Goal: Information Seeking & Learning: Learn about a topic

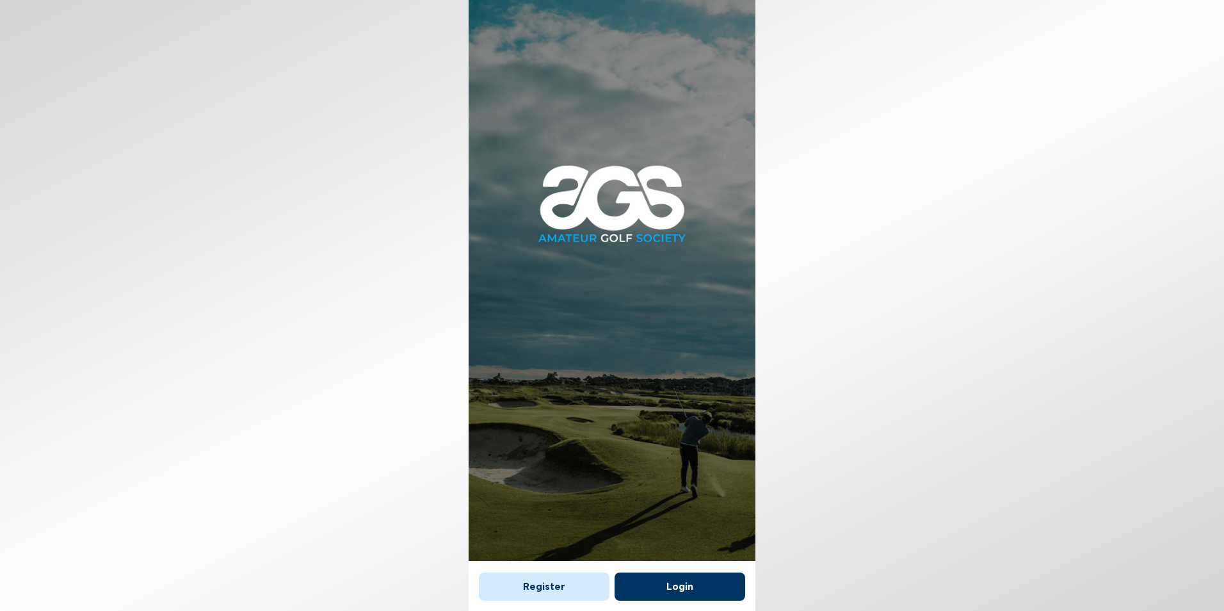
click at [707, 576] on button "Login" at bounding box center [680, 586] width 131 height 28
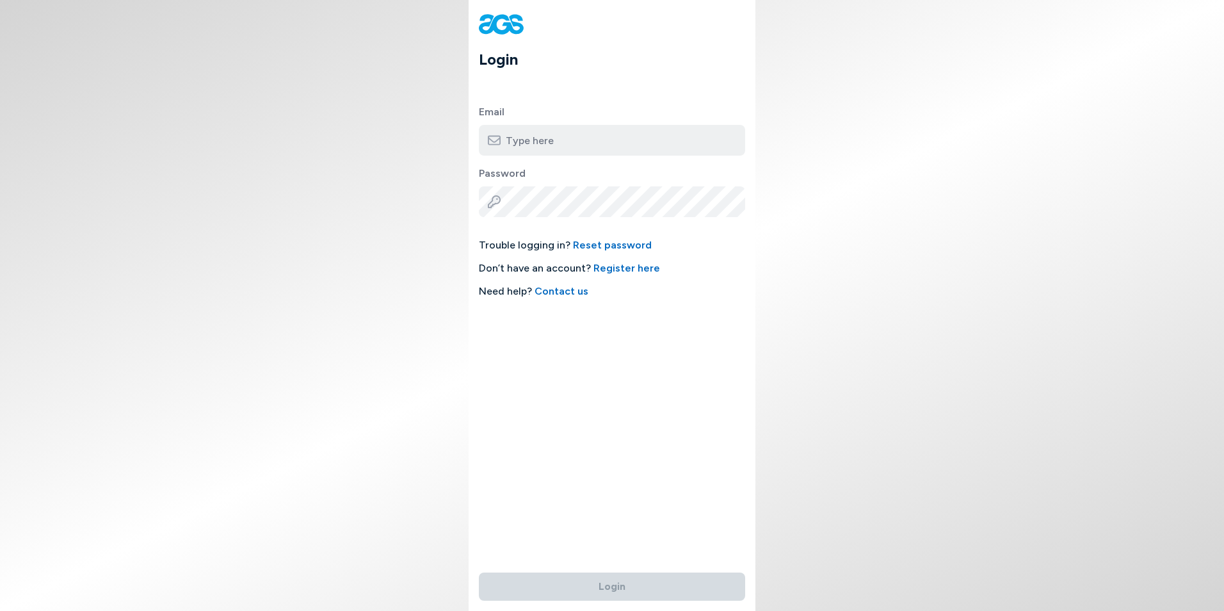
click at [591, 136] on input "email" at bounding box center [612, 140] width 266 height 31
type input "[EMAIL_ADDRESS][DOMAIN_NAME]"
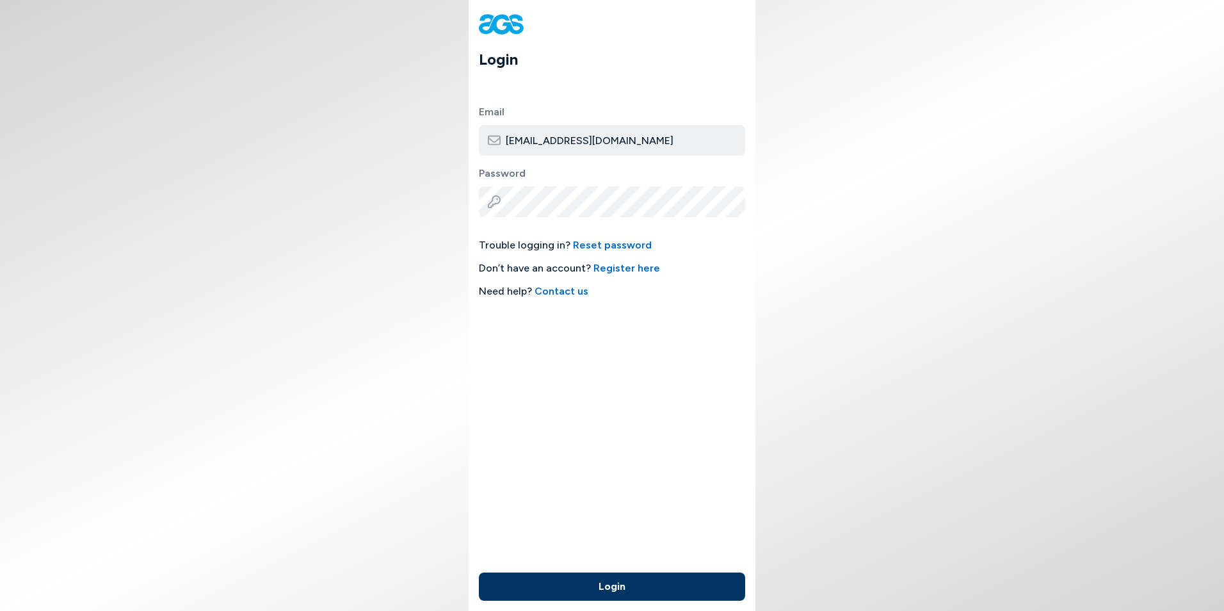
click at [479, 572] on button "Login" at bounding box center [612, 586] width 266 height 28
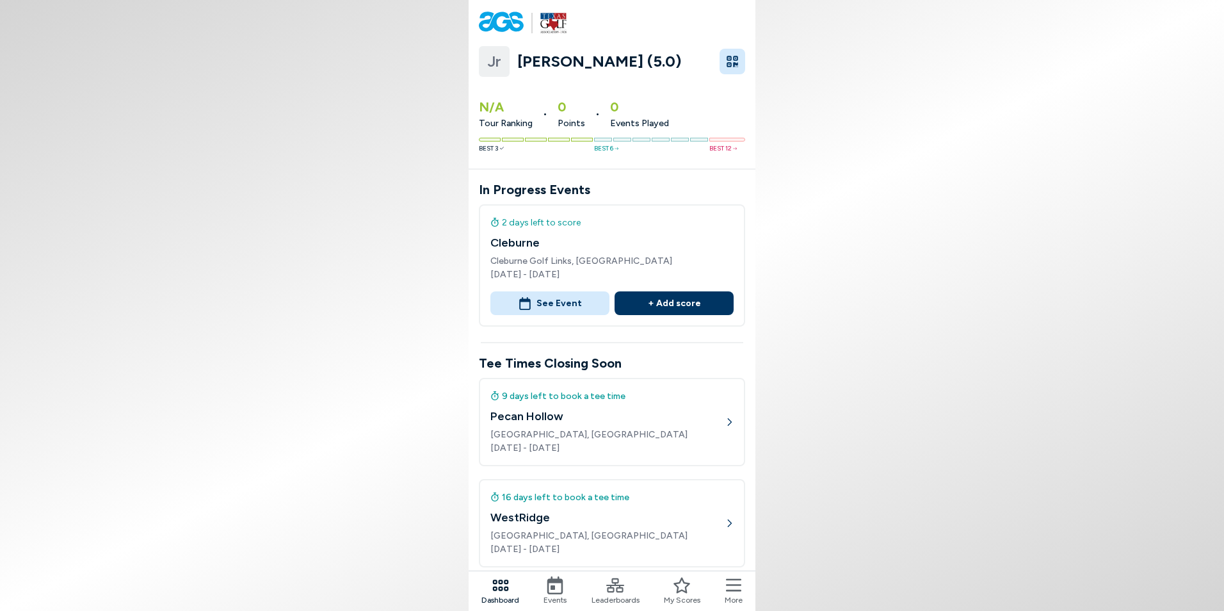
click at [553, 590] on icon at bounding box center [555, 585] width 16 height 18
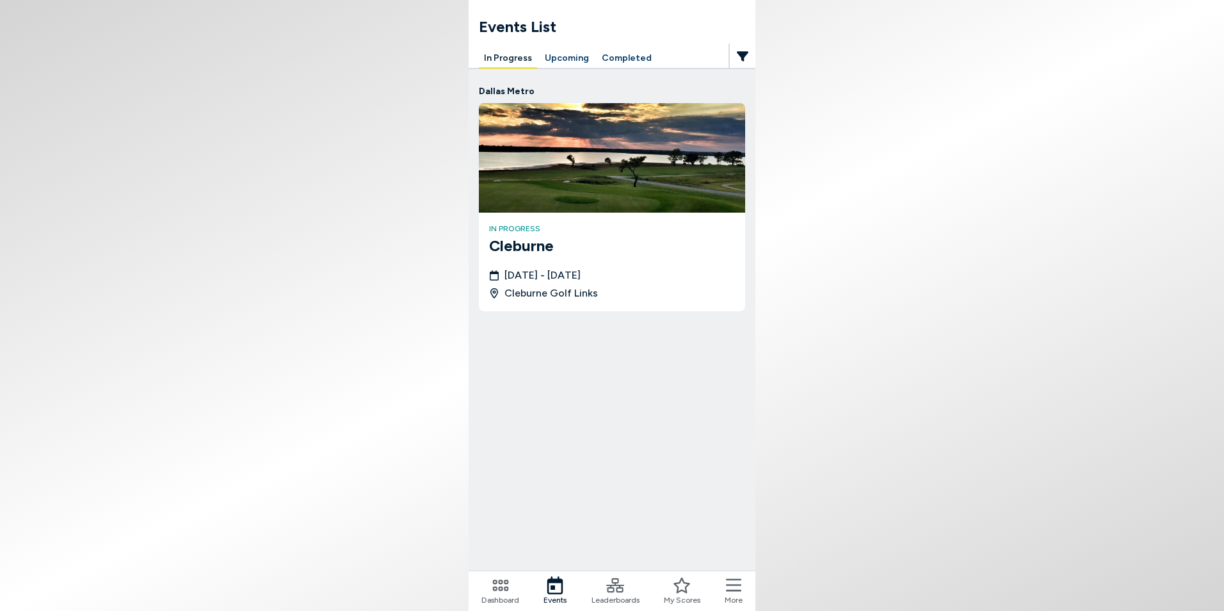
click at [563, 55] on button "Upcoming" at bounding box center [567, 59] width 54 height 20
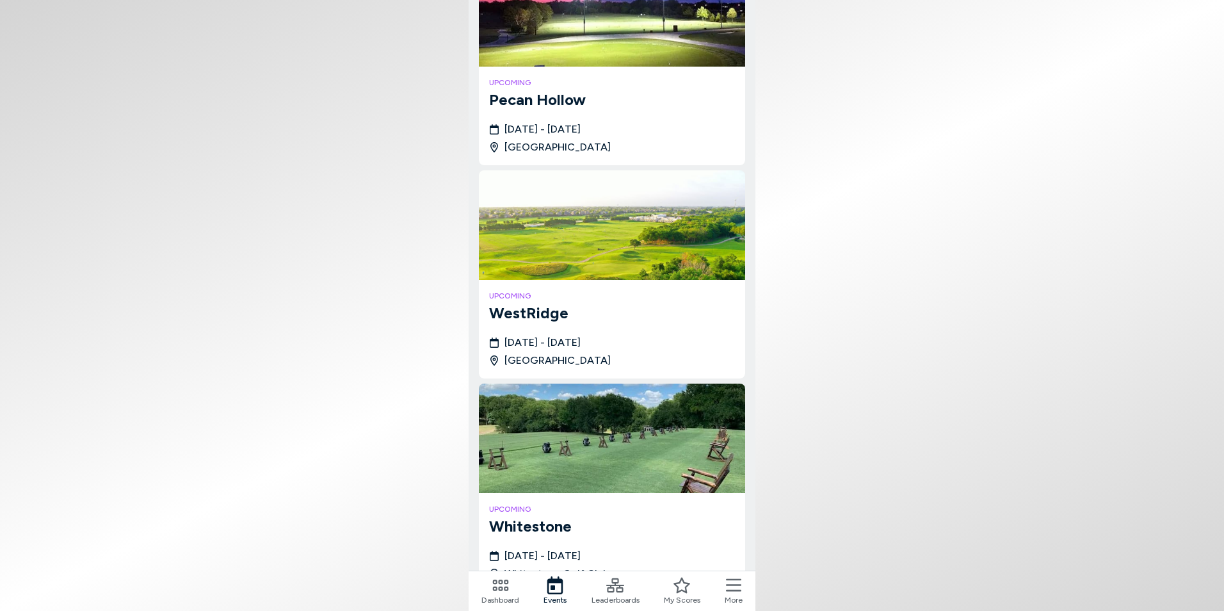
scroll to position [257, 0]
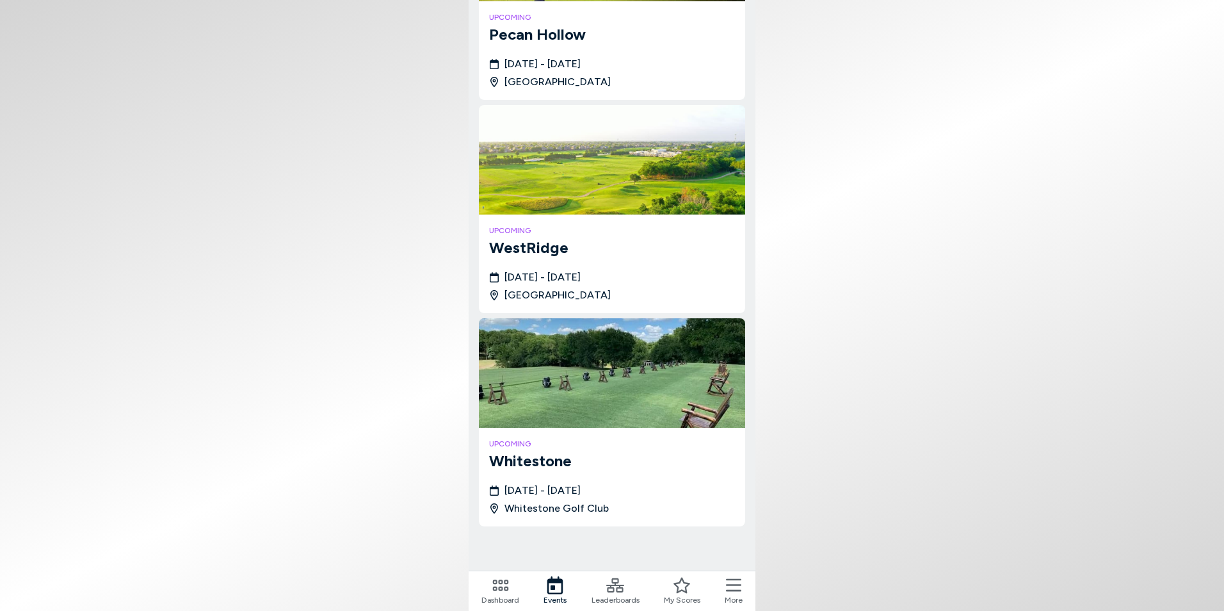
click at [497, 590] on icon at bounding box center [501, 585] width 18 height 18
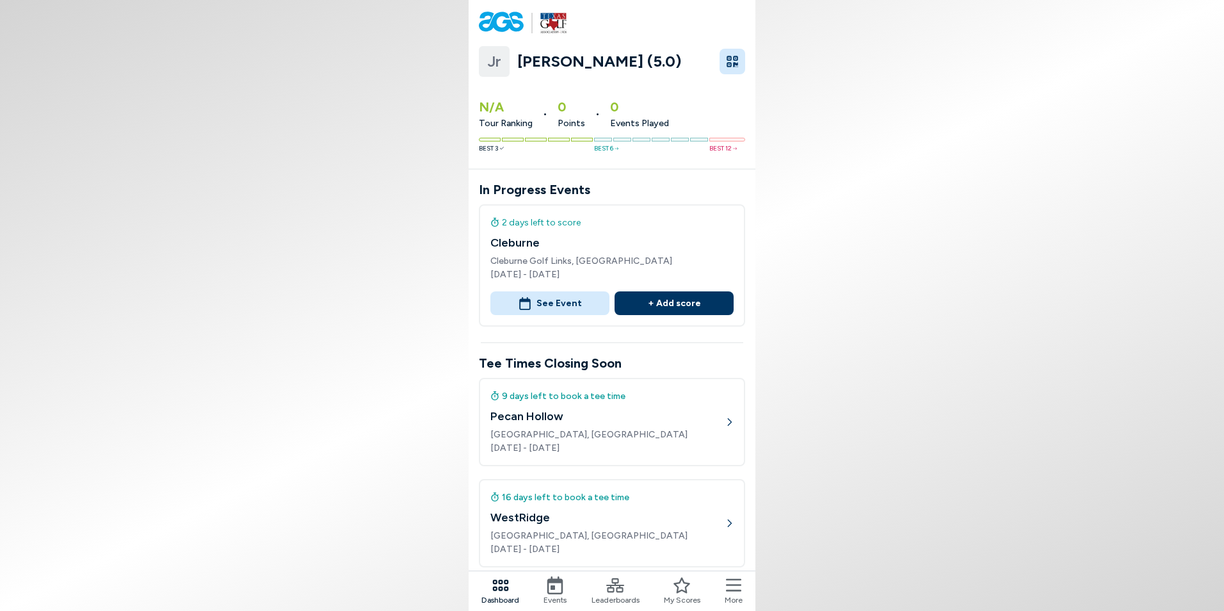
click at [732, 589] on icon at bounding box center [733, 585] width 15 height 18
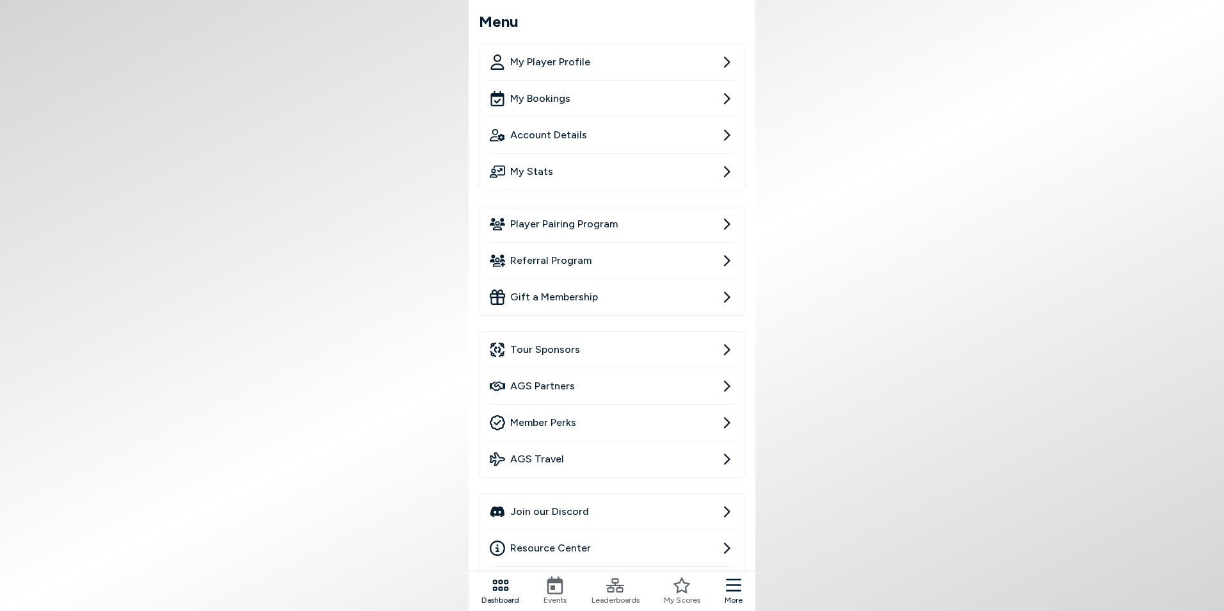
click at [580, 225] on span "Player Pairing Program" at bounding box center [564, 223] width 108 height 15
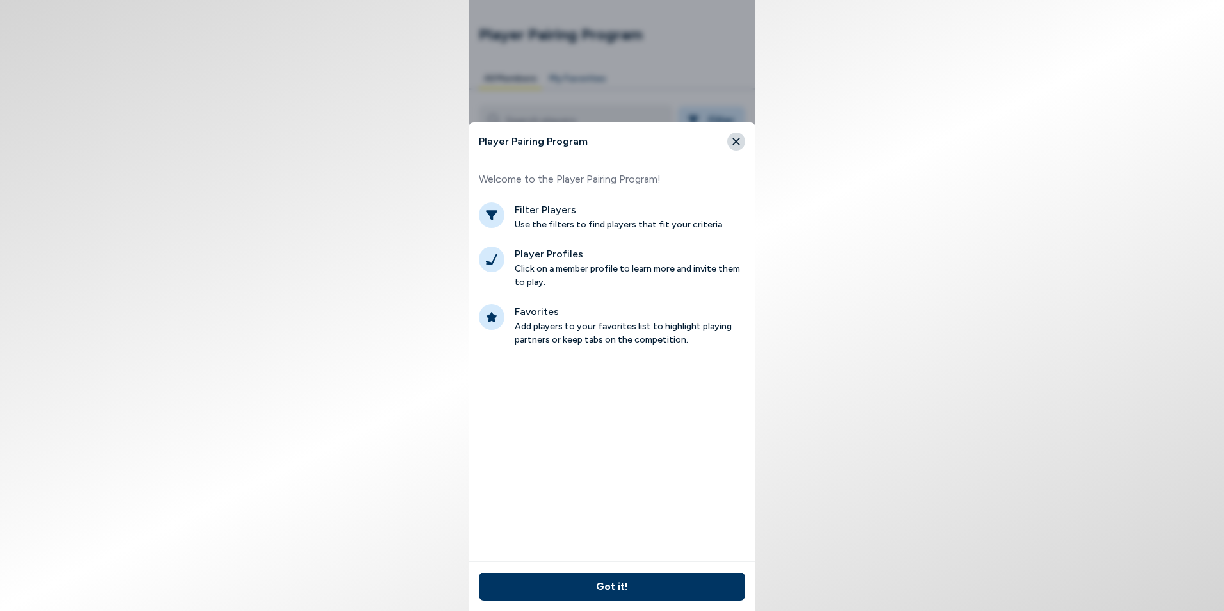
click at [640, 590] on button "Got it!" at bounding box center [612, 586] width 266 height 28
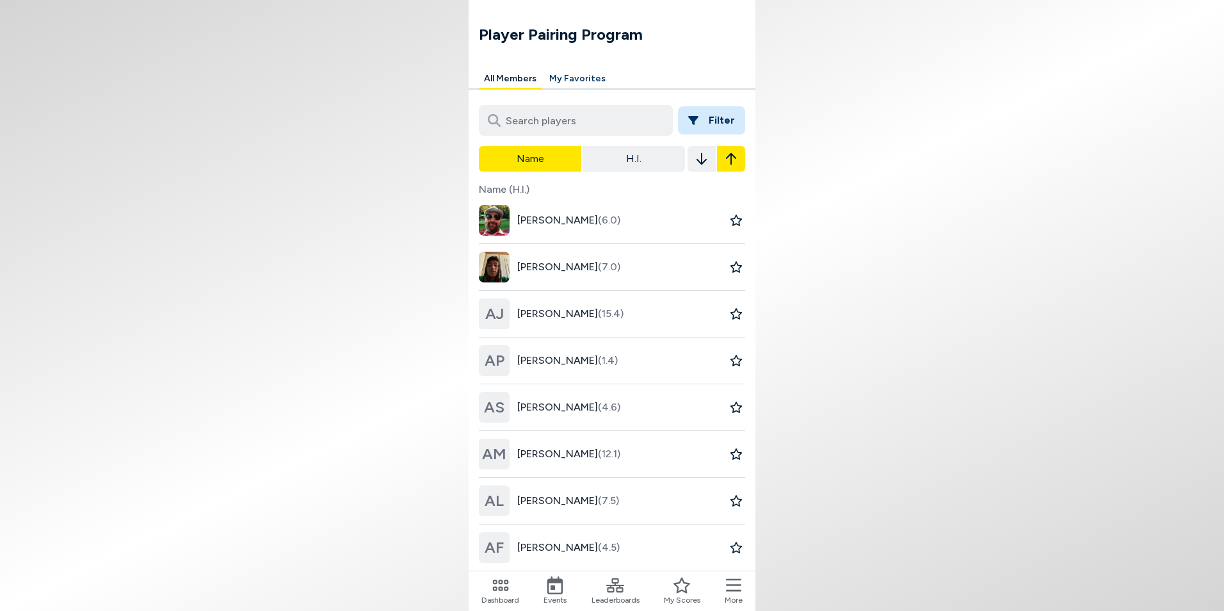
click at [713, 113] on button "Filter" at bounding box center [711, 120] width 67 height 28
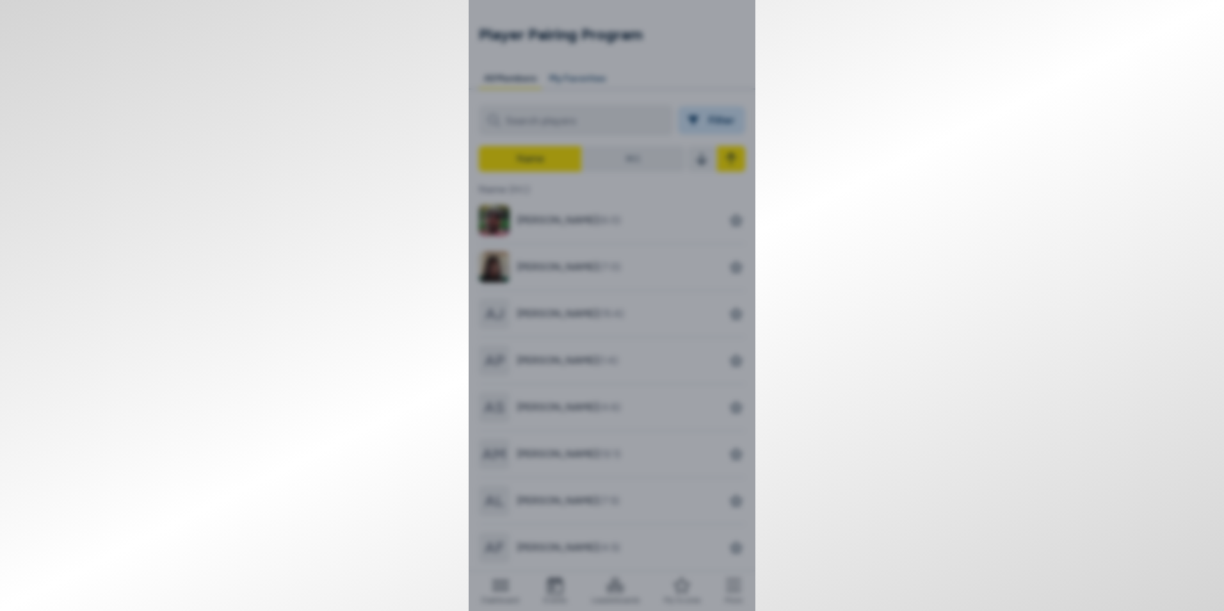
click at [922, 527] on html "Player Pairing Program All Members My Favorites Filter Name H.I. Name (H.I.) [P…" at bounding box center [612, 305] width 1224 height 611
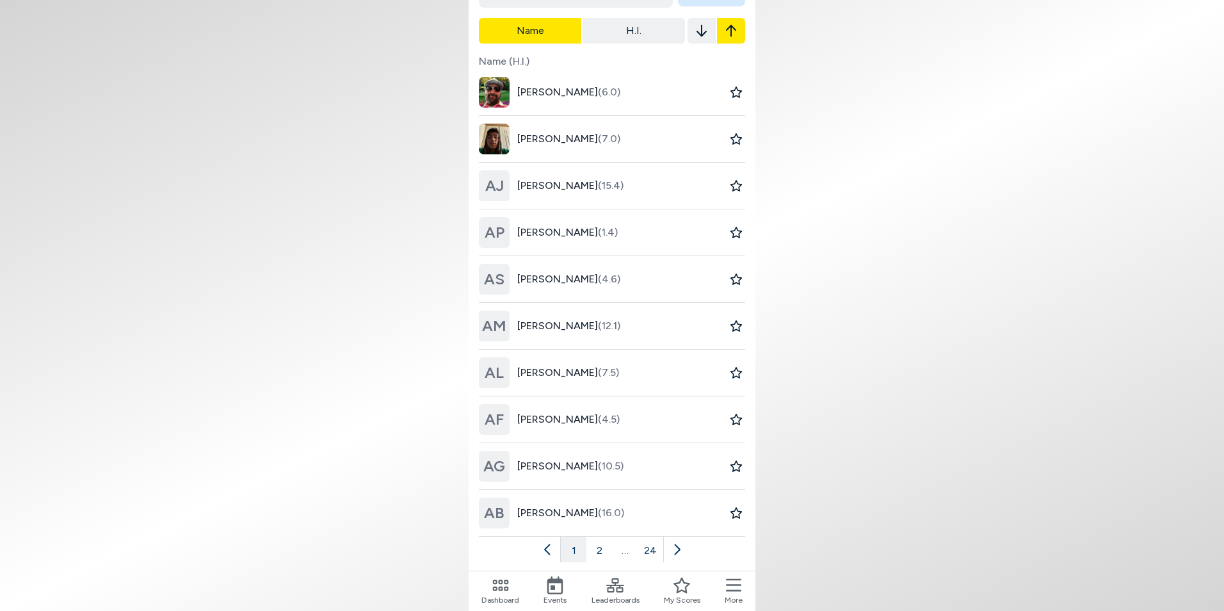
scroll to position [138, 0]
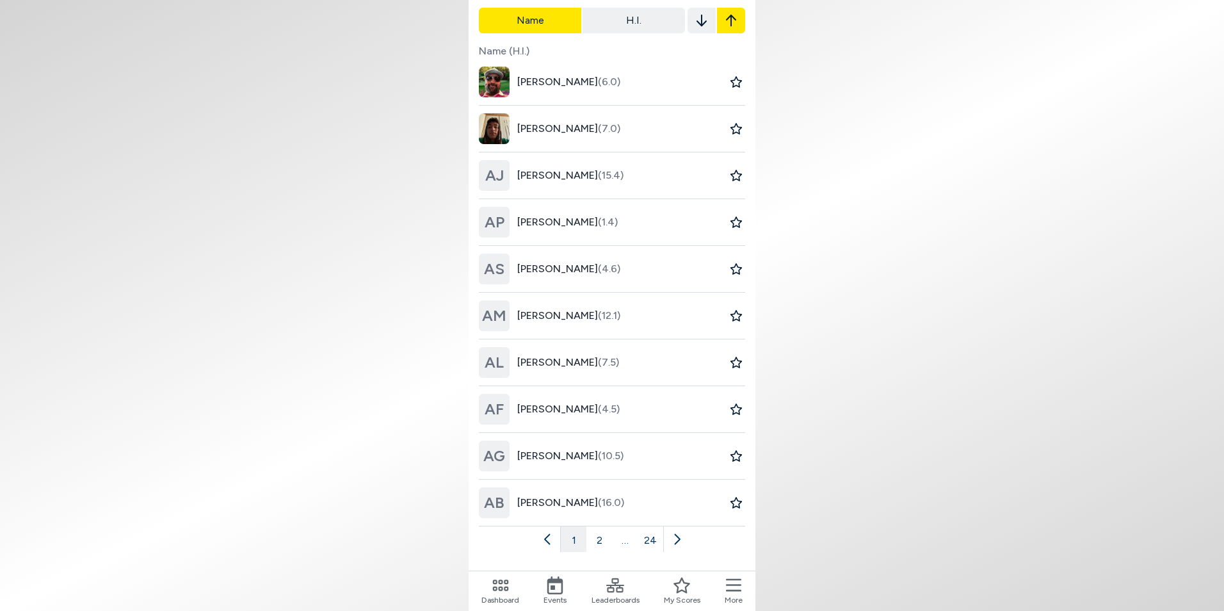
click at [678, 539] on icon at bounding box center [676, 539] width 13 height 13
click at [692, 539] on icon at bounding box center [691, 539] width 6 height 11
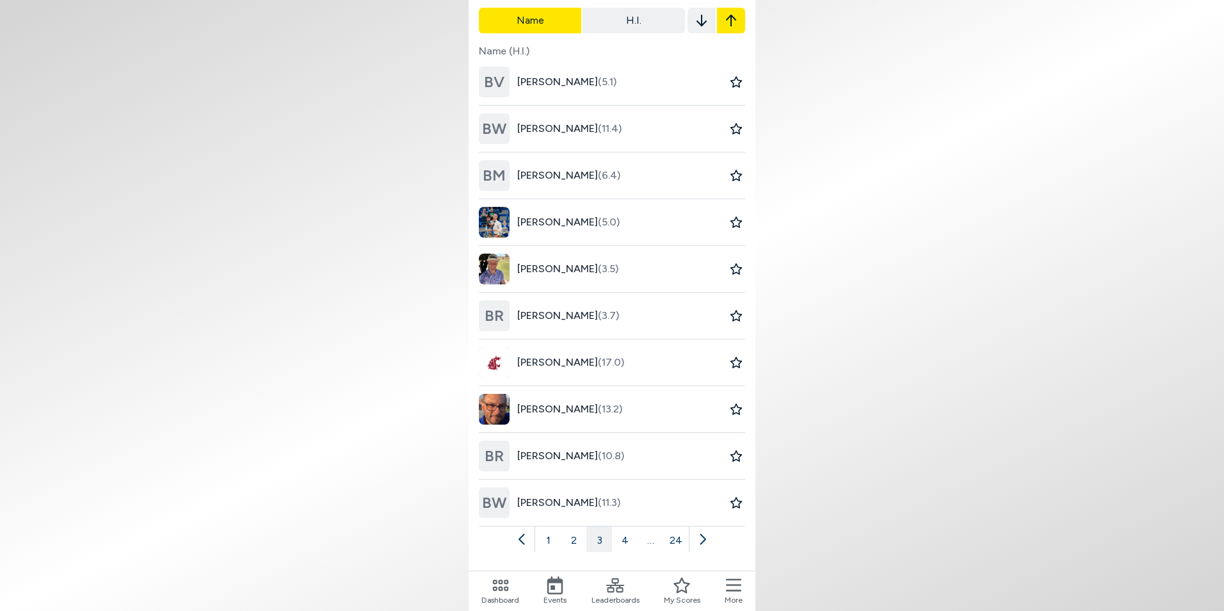
click at [702, 536] on icon at bounding box center [702, 539] width 13 height 13
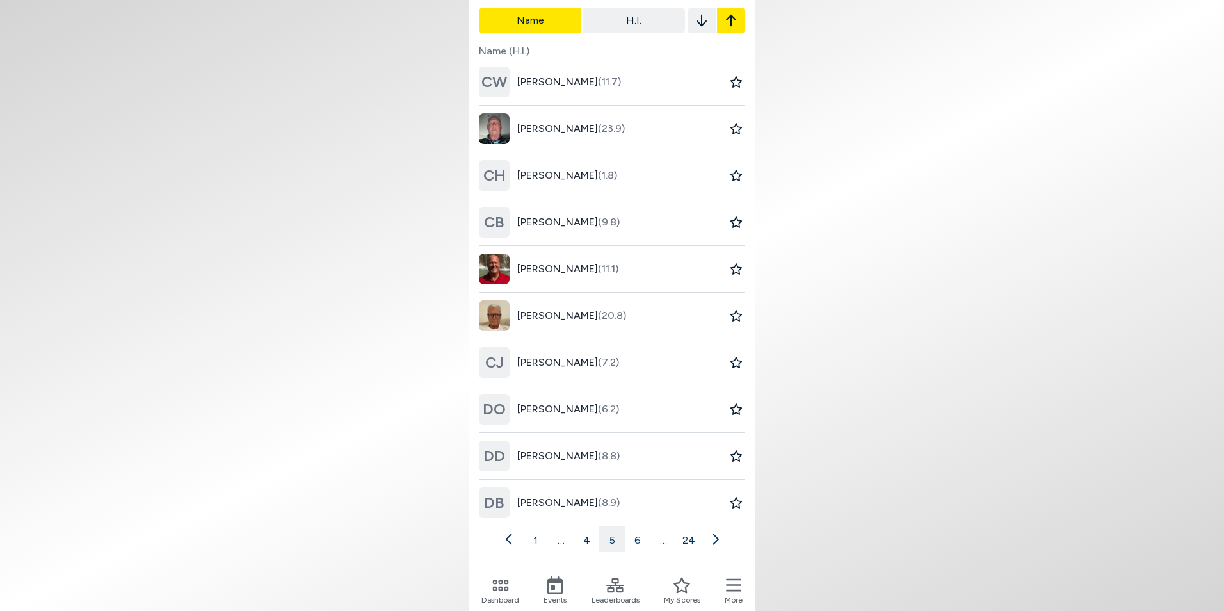
click at [704, 536] on button at bounding box center [715, 539] width 26 height 26
click at [709, 536] on icon at bounding box center [715, 539] width 13 height 13
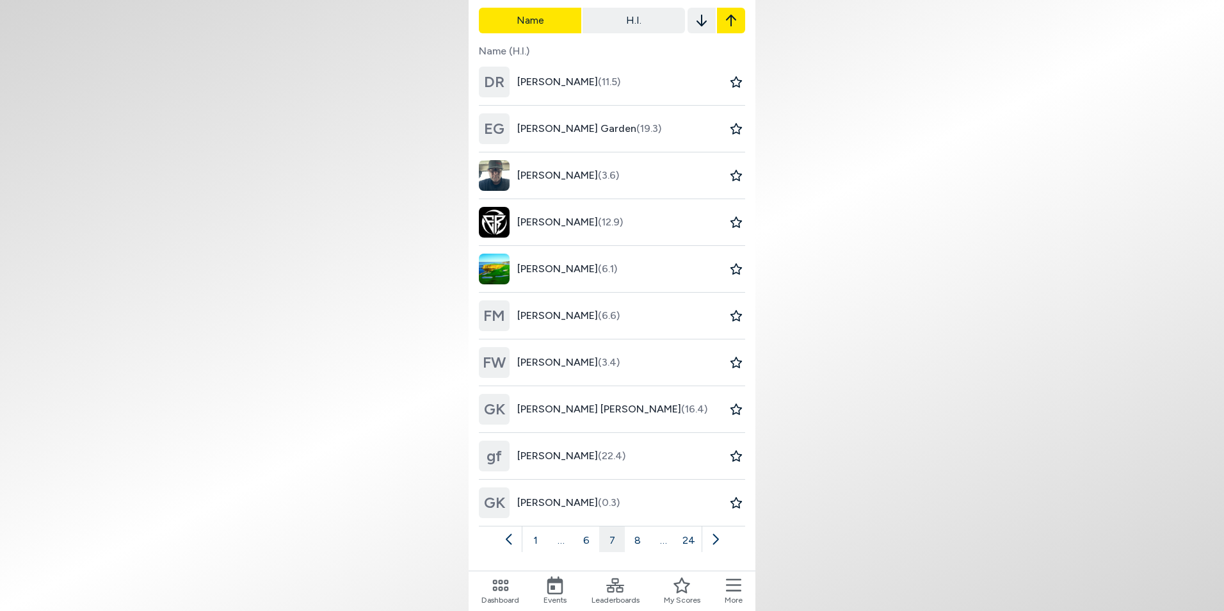
click at [718, 538] on icon at bounding box center [715, 539] width 13 height 13
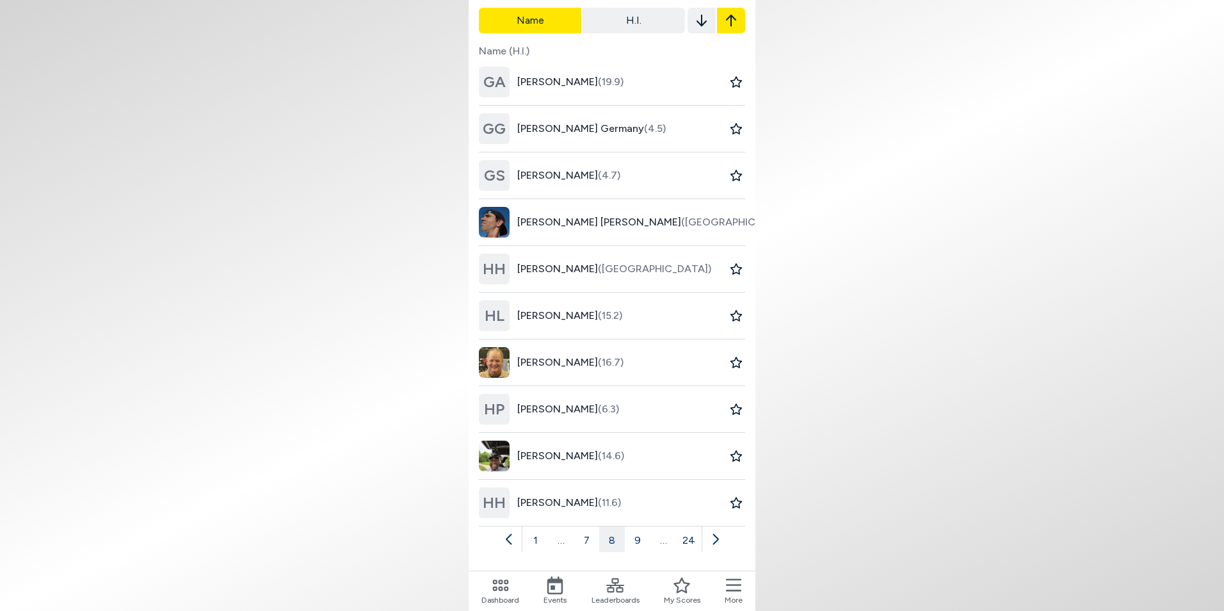
click at [718, 538] on icon at bounding box center [715, 539] width 13 height 13
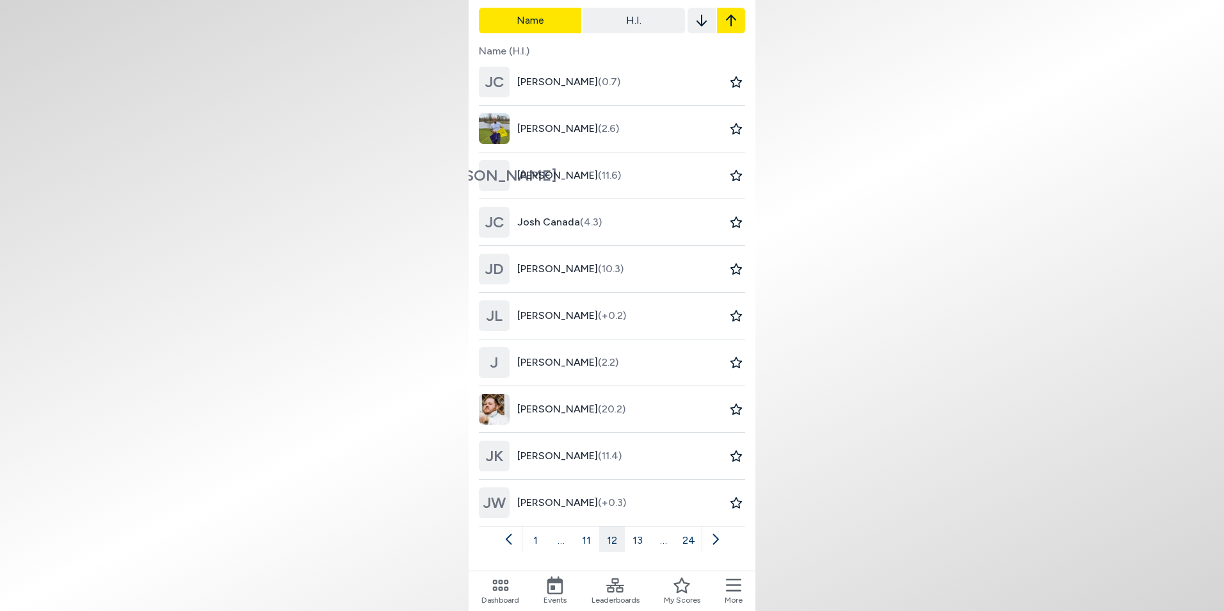
click at [718, 538] on icon at bounding box center [715, 539] width 13 height 13
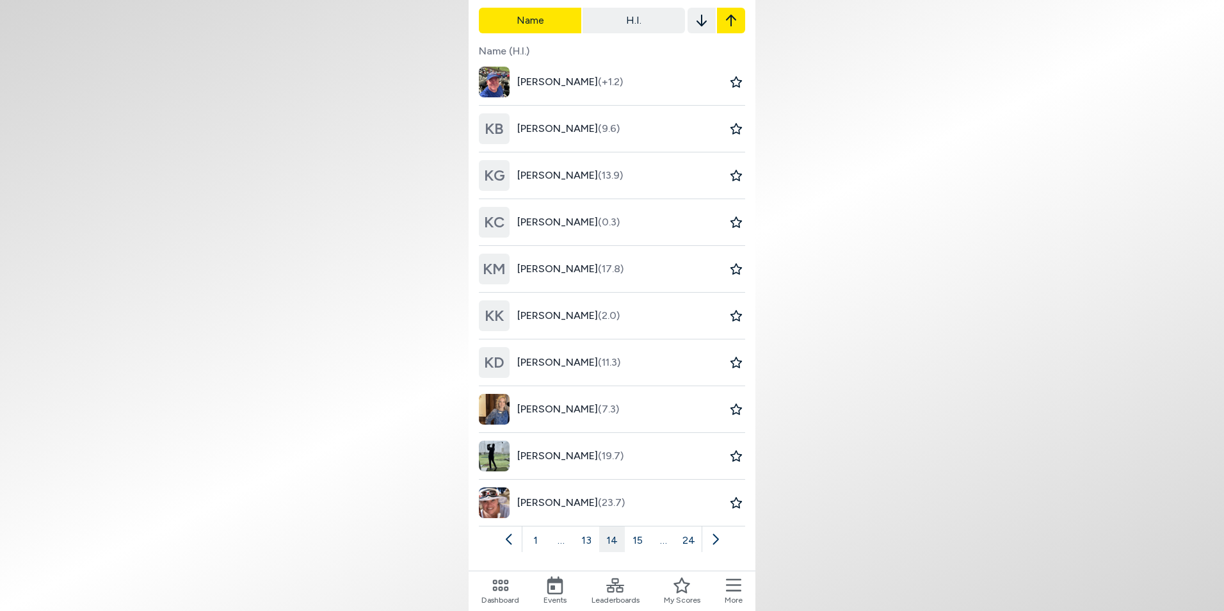
click at [718, 538] on icon at bounding box center [715, 539] width 13 height 13
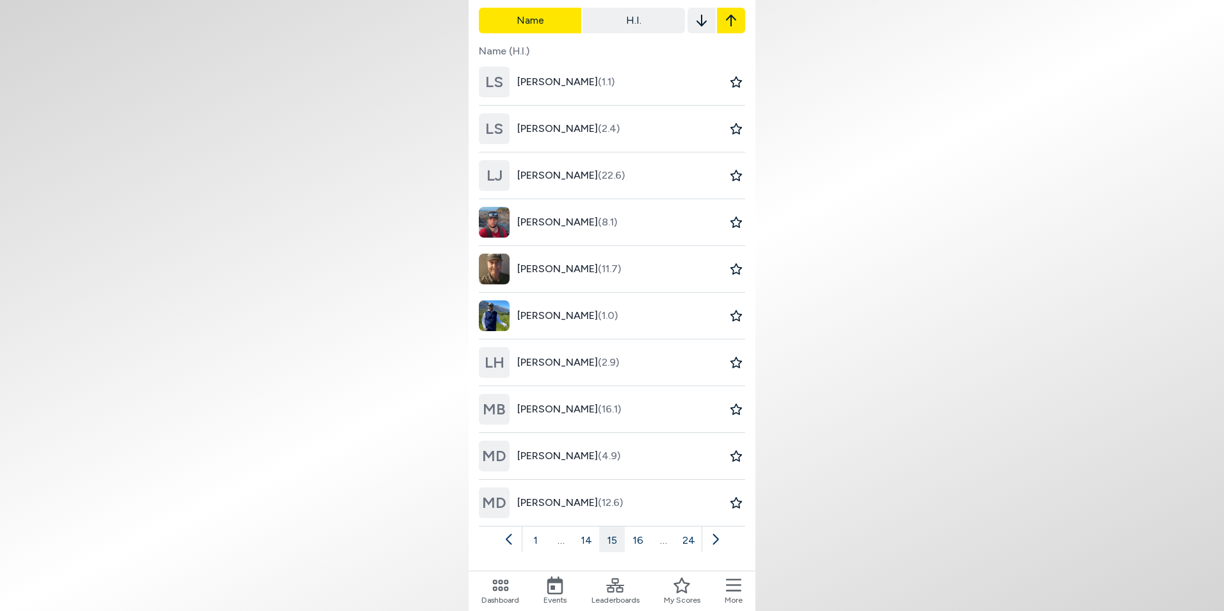
click at [718, 538] on icon at bounding box center [715, 539] width 13 height 13
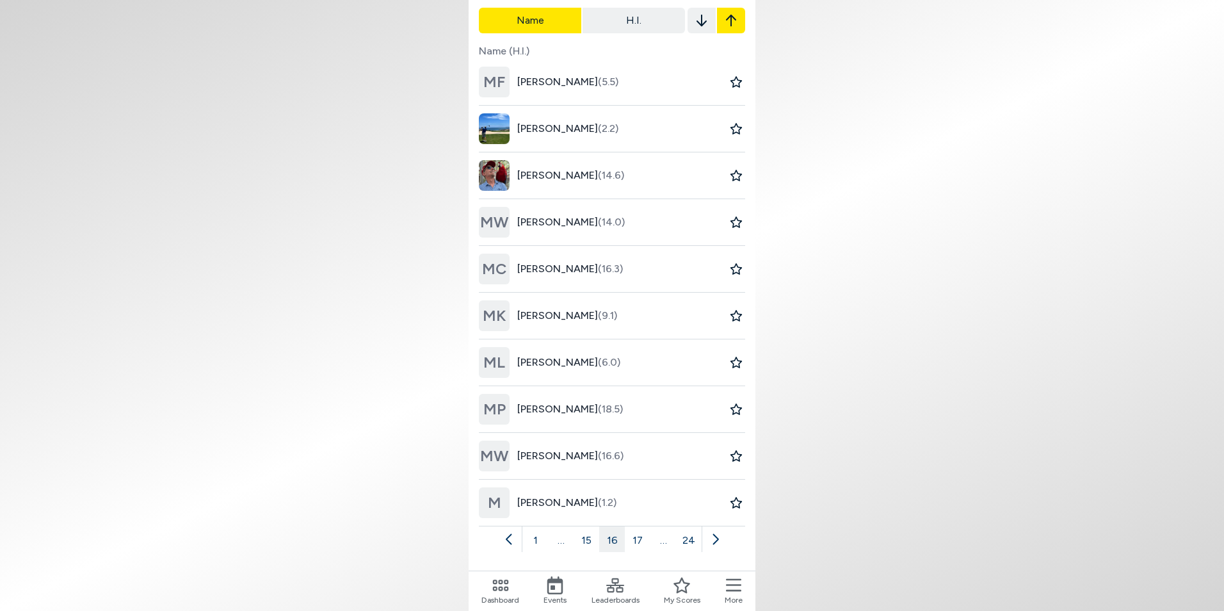
click at [944, 408] on body "Player Pairing Program All Members My Favorites Filter Name H.I. Name (H.I.) MF…" at bounding box center [612, 305] width 1224 height 611
click at [553, 593] on icon at bounding box center [555, 585] width 16 height 18
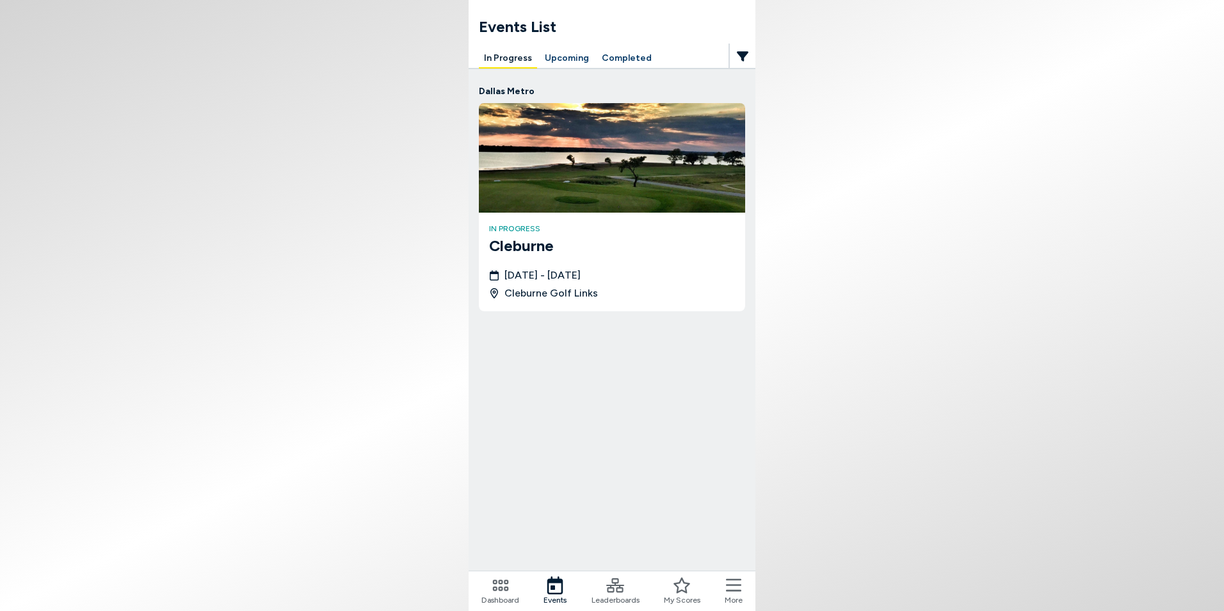
click at [562, 60] on button "Upcoming" at bounding box center [567, 59] width 54 height 20
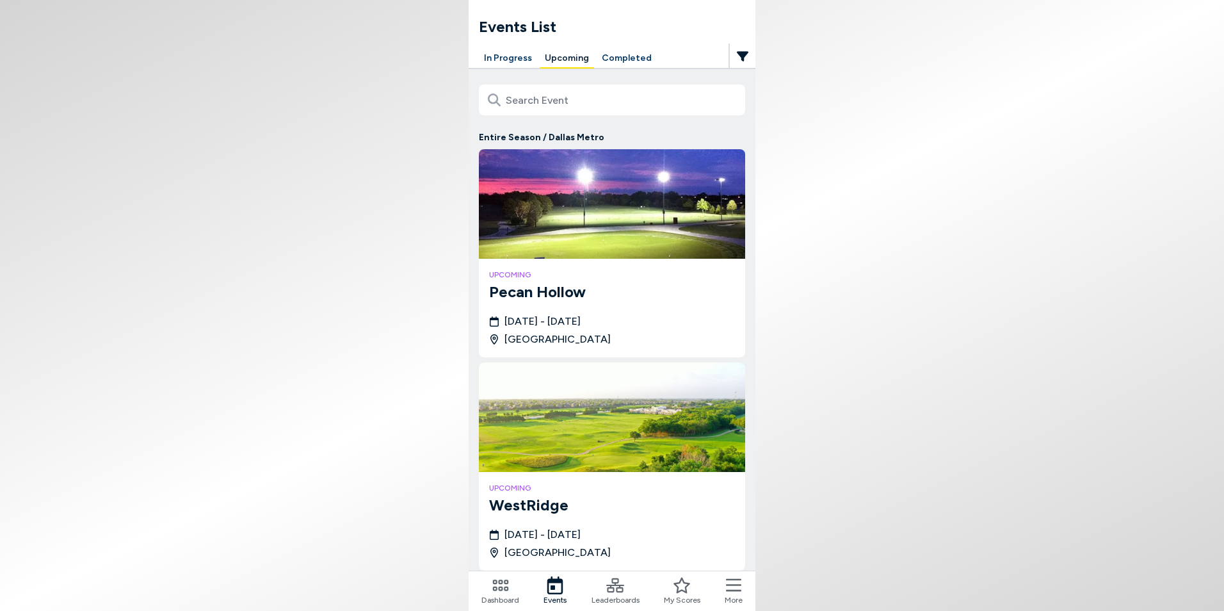
click at [566, 293] on h3 "Pecan Hollow" at bounding box center [612, 291] width 246 height 23
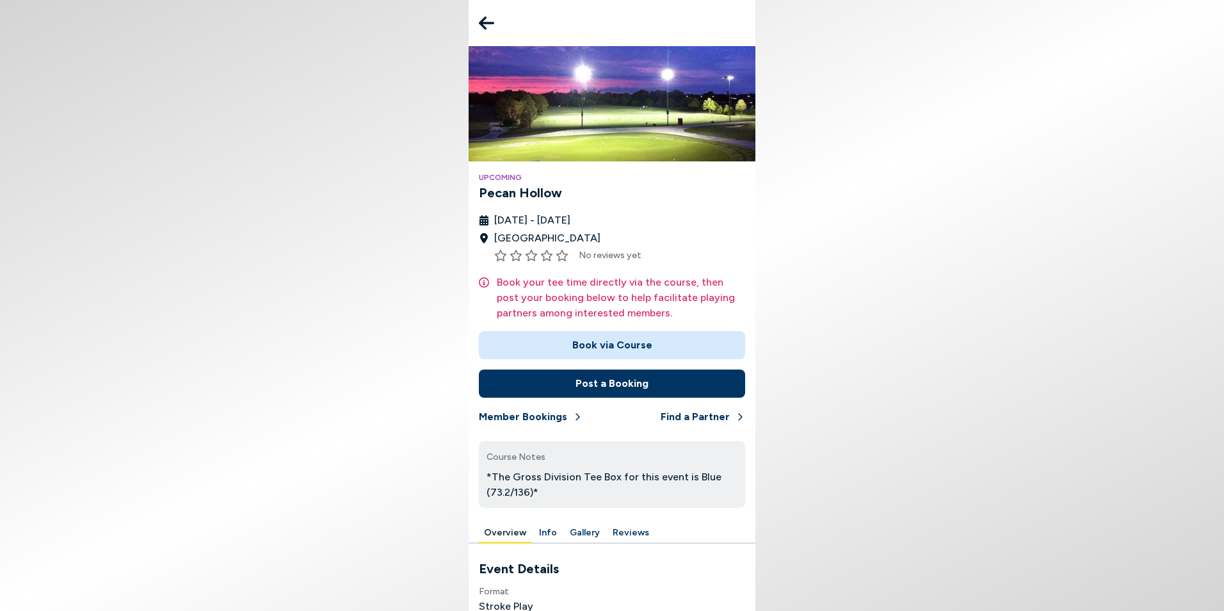
click at [1030, 414] on body "Upcoming [GEOGRAPHIC_DATA] [DATE] - [DATE] [GEOGRAPHIC_DATA] No reviews yet Boo…" at bounding box center [612, 305] width 1224 height 611
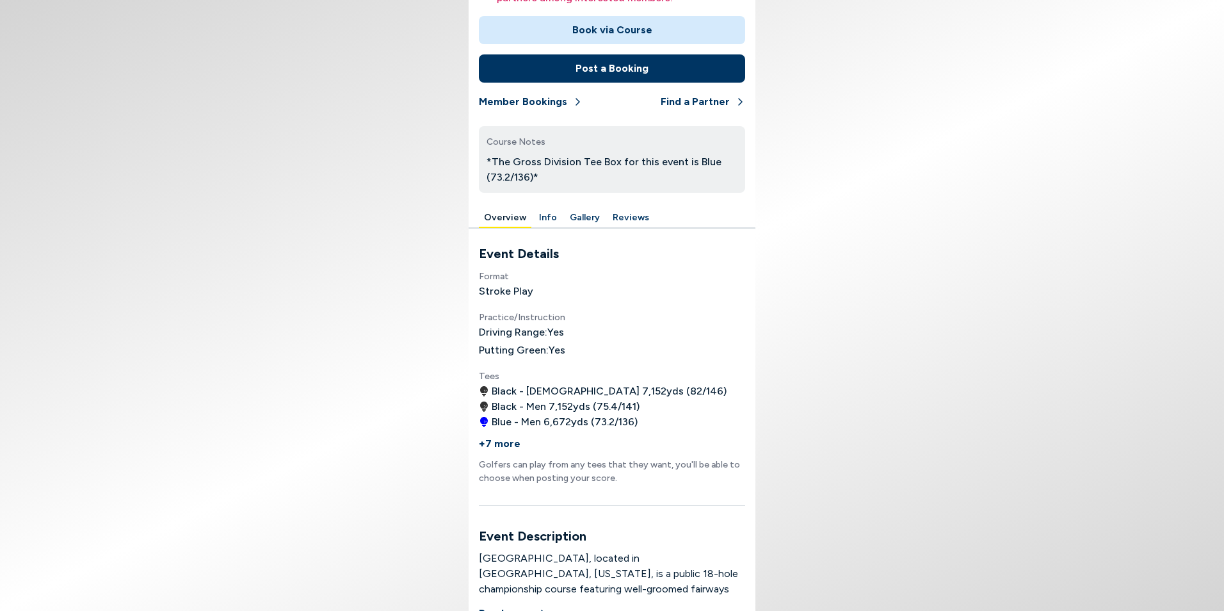
scroll to position [320, 0]
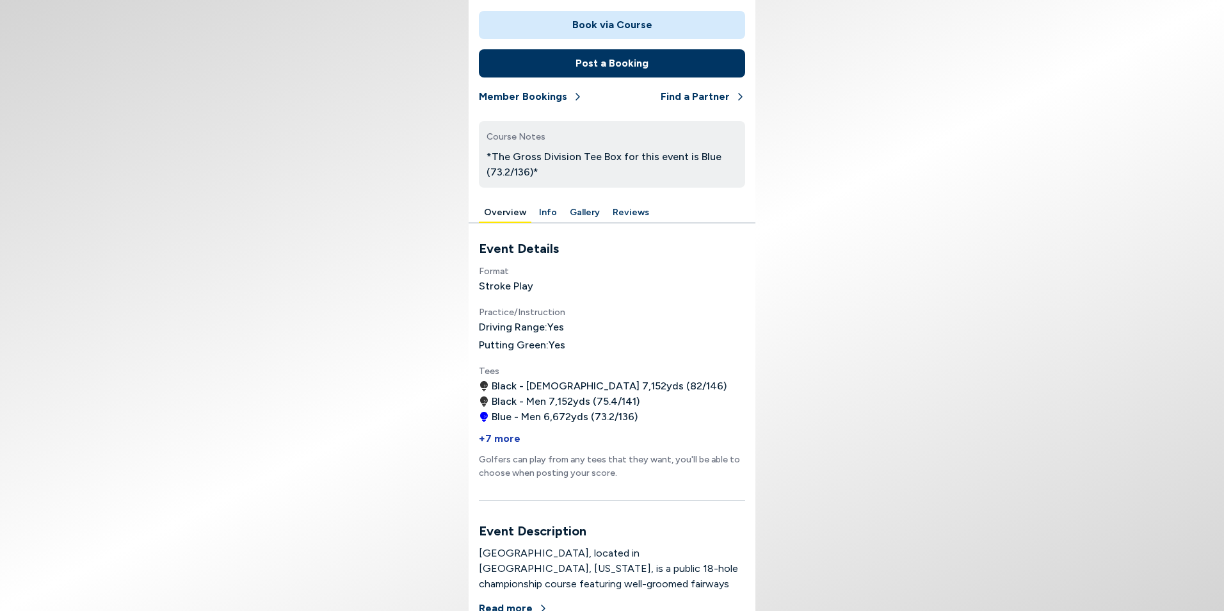
click at [506, 433] on button "+7 more" at bounding box center [500, 438] width 42 height 28
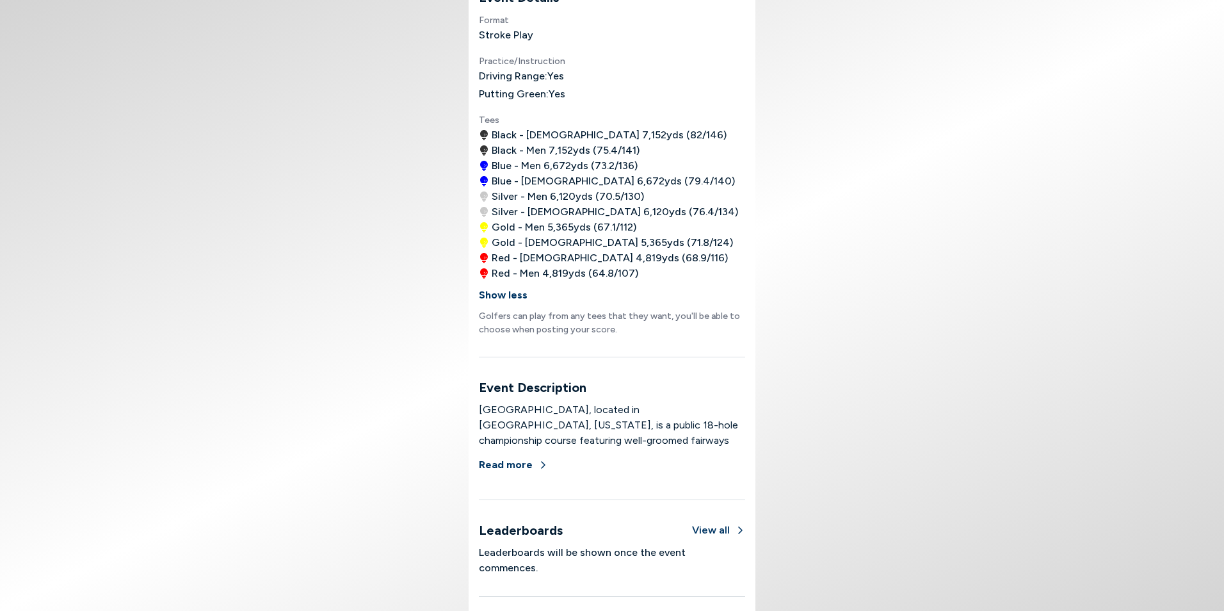
scroll to position [576, 0]
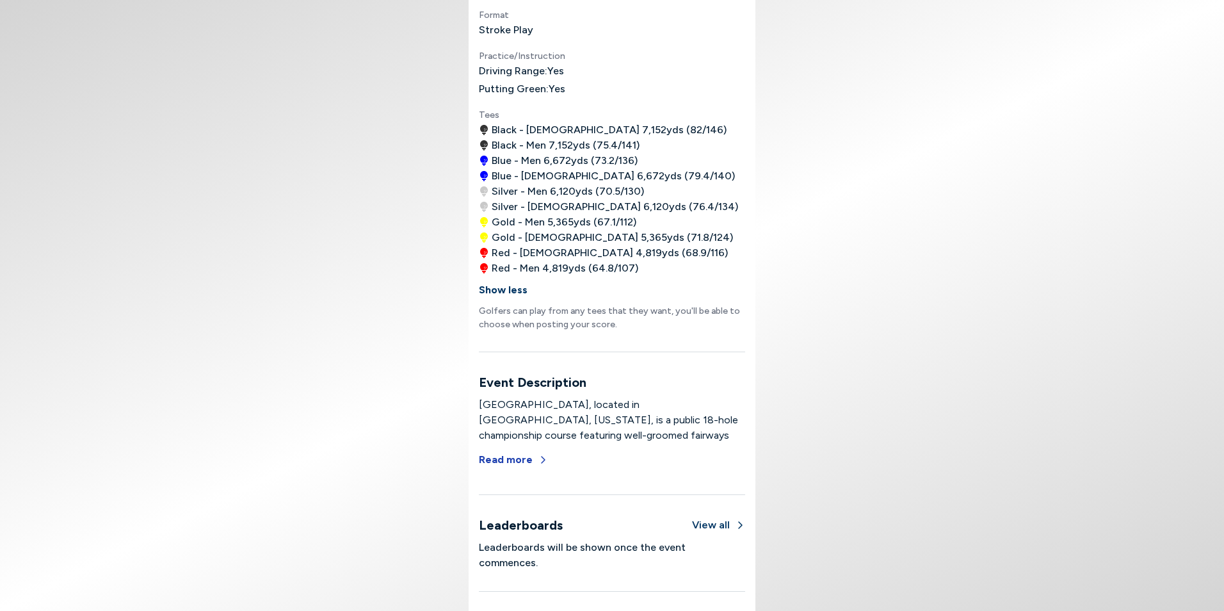
click at [536, 465] on button "Read more" at bounding box center [513, 460] width 69 height 28
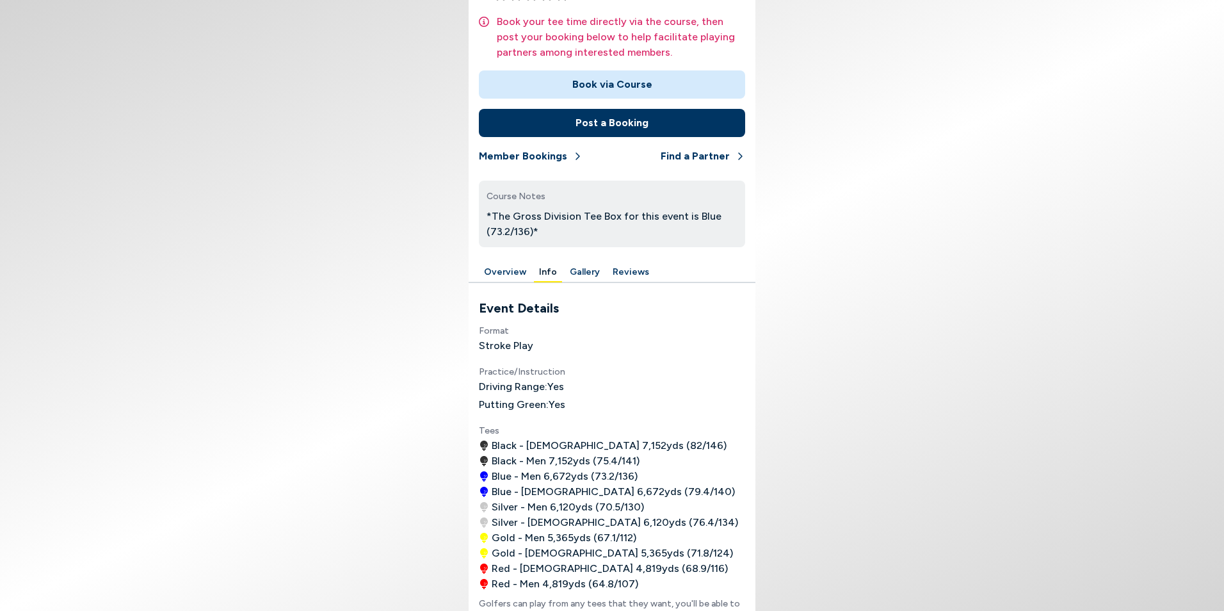
scroll to position [222, 0]
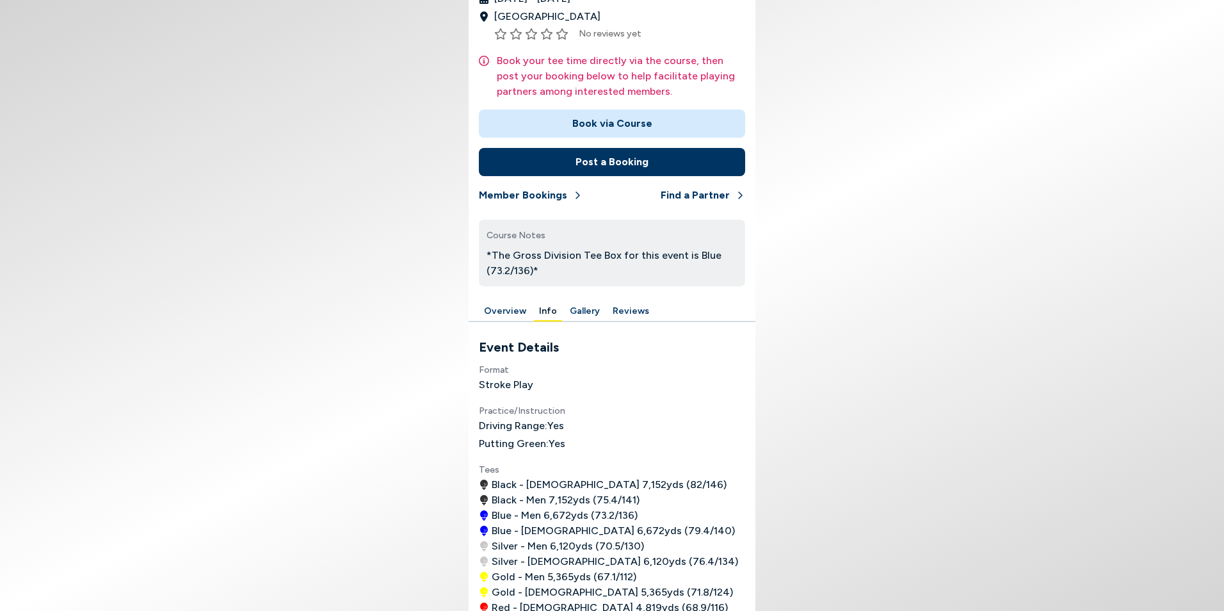
click at [547, 314] on button "Info" at bounding box center [548, 312] width 28 height 20
click at [578, 311] on button "Gallery" at bounding box center [585, 312] width 40 height 20
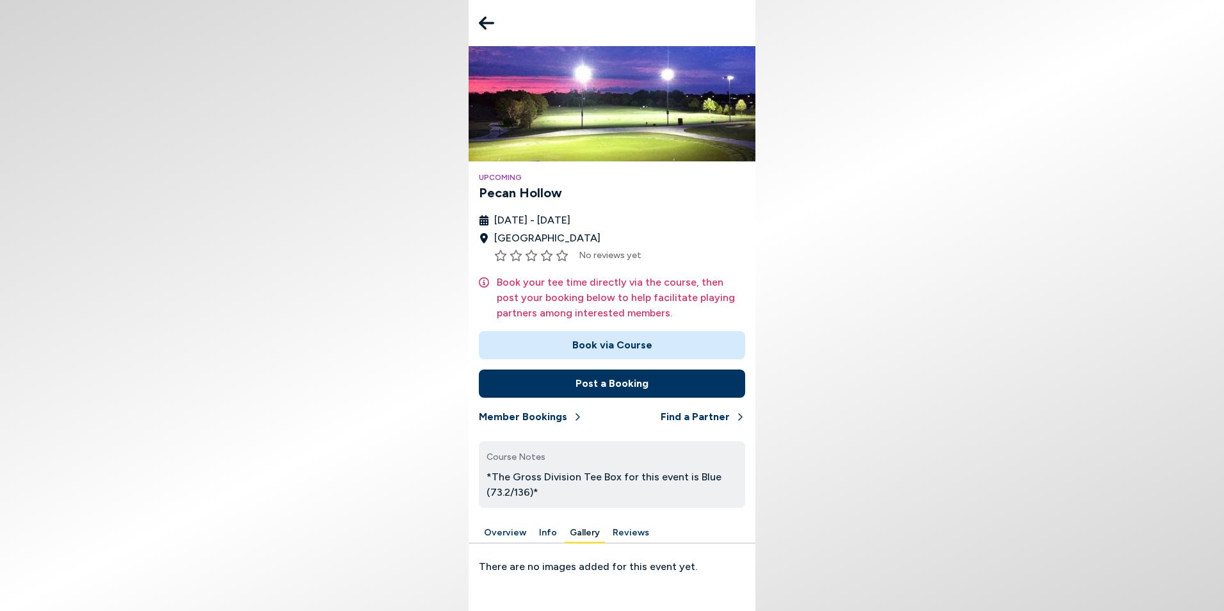
click at [488, 24] on icon at bounding box center [486, 23] width 15 height 26
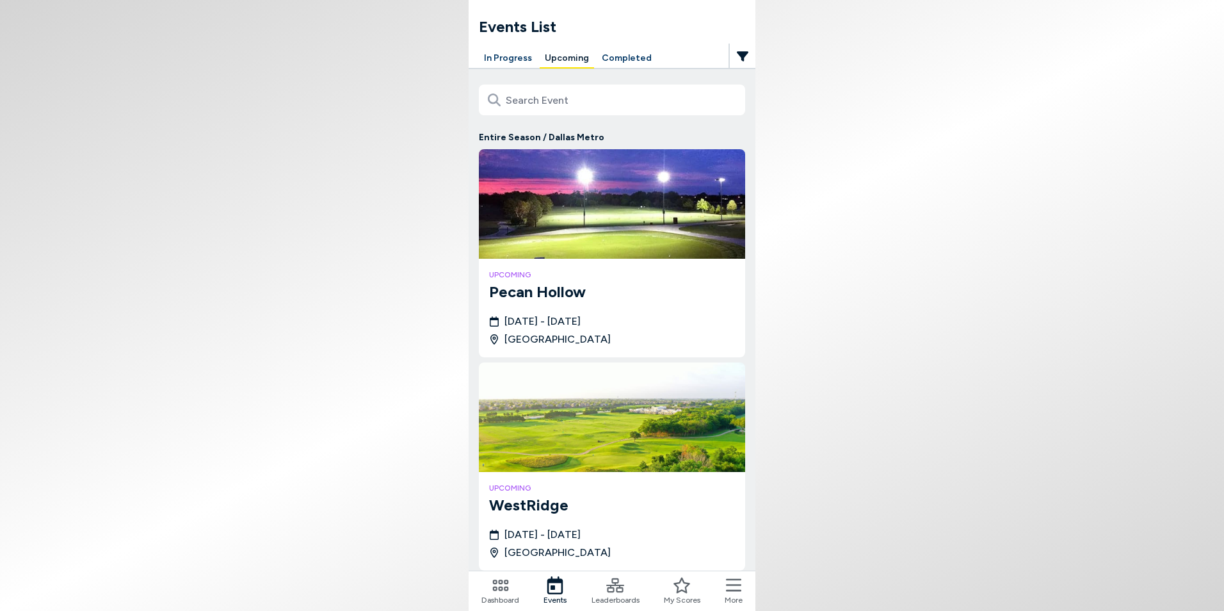
click at [684, 594] on div "My Scores" at bounding box center [682, 590] width 36 height 29
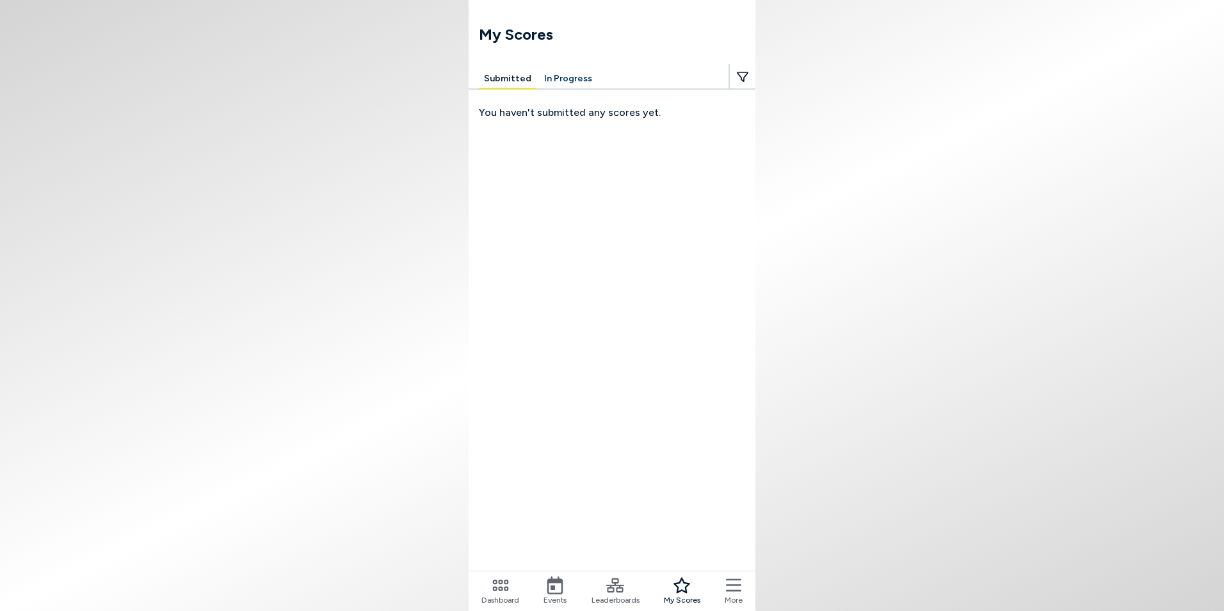
click at [627, 595] on span "Leaderboards" at bounding box center [616, 600] width 48 height 12
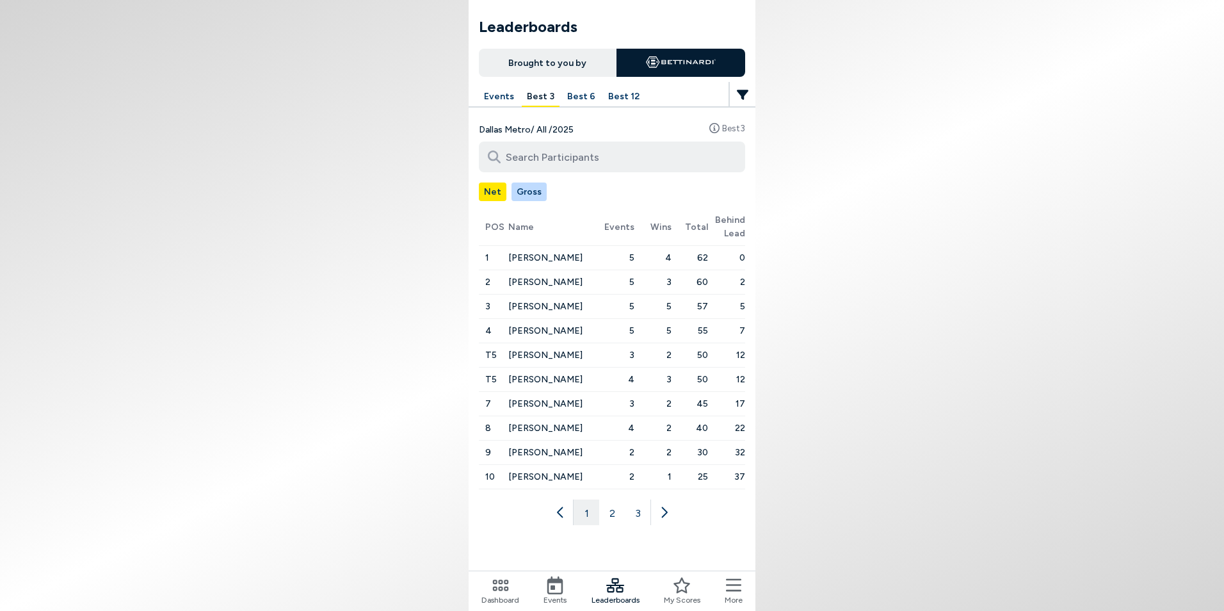
click at [487, 190] on button "Net" at bounding box center [493, 191] width 28 height 19
click at [535, 193] on button "Gross" at bounding box center [529, 191] width 35 height 19
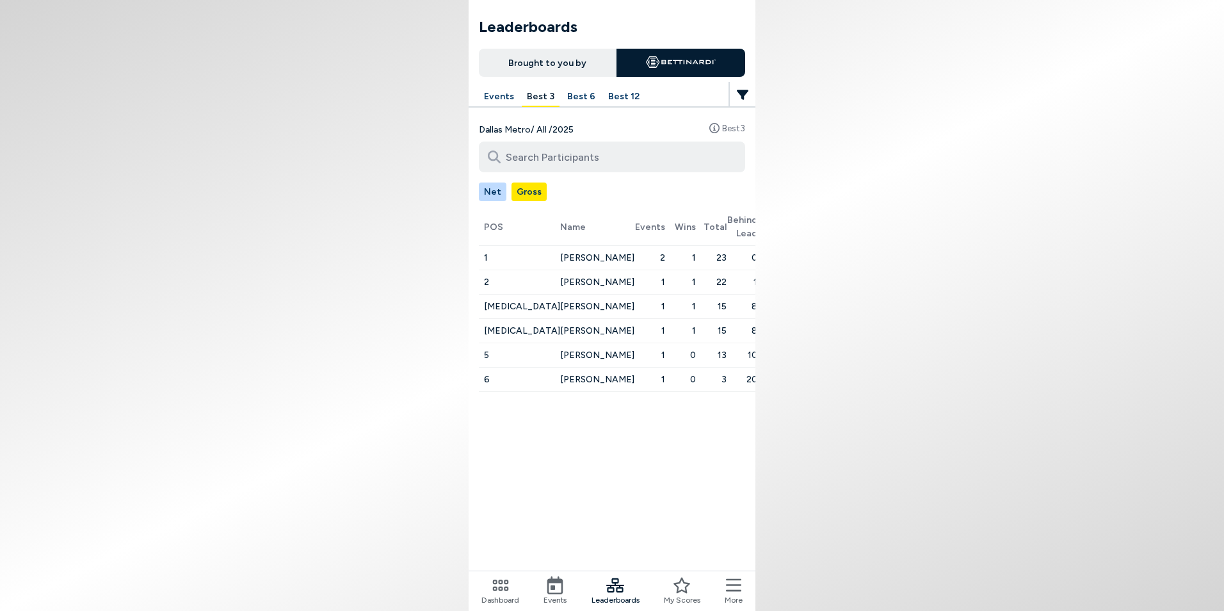
click at [498, 193] on button "Net" at bounding box center [493, 191] width 28 height 19
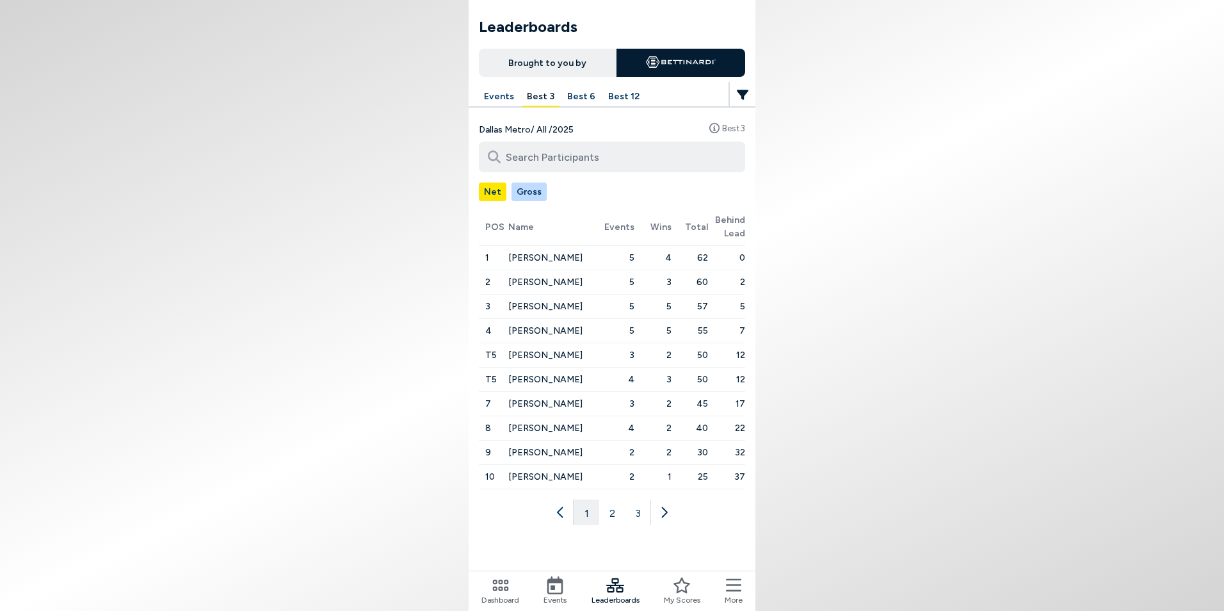
click at [507, 592] on icon at bounding box center [501, 585] width 18 height 18
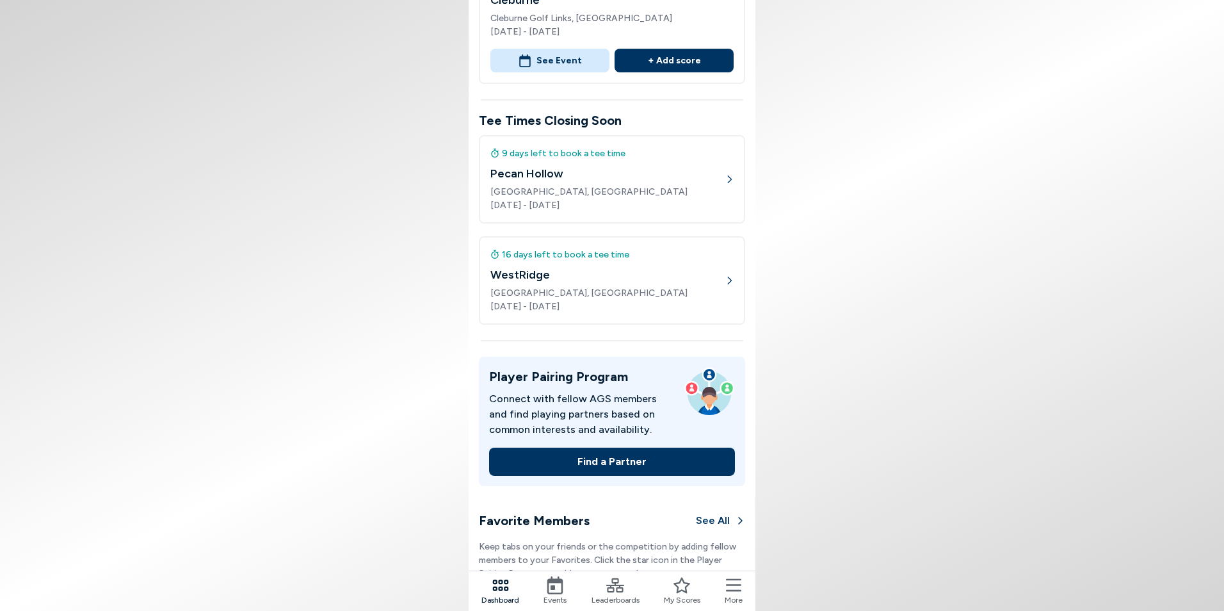
scroll to position [256, 0]
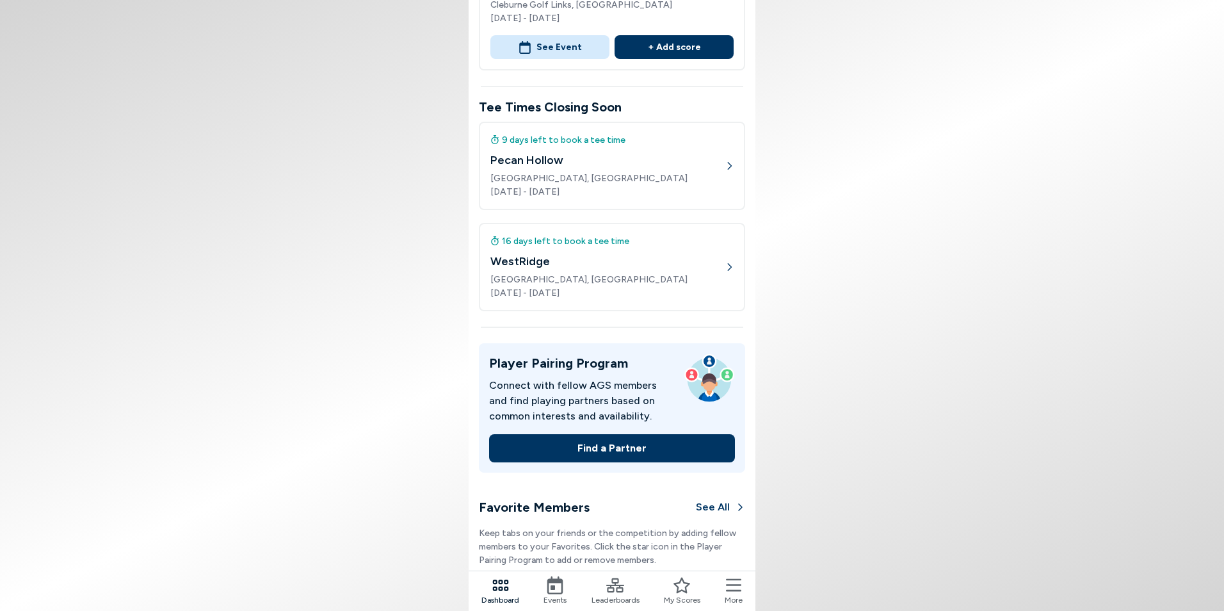
click at [625, 177] on span "[GEOGRAPHIC_DATA], [GEOGRAPHIC_DATA]" at bounding box center [607, 178] width 234 height 13
